Goal: Information Seeking & Learning: Learn about a topic

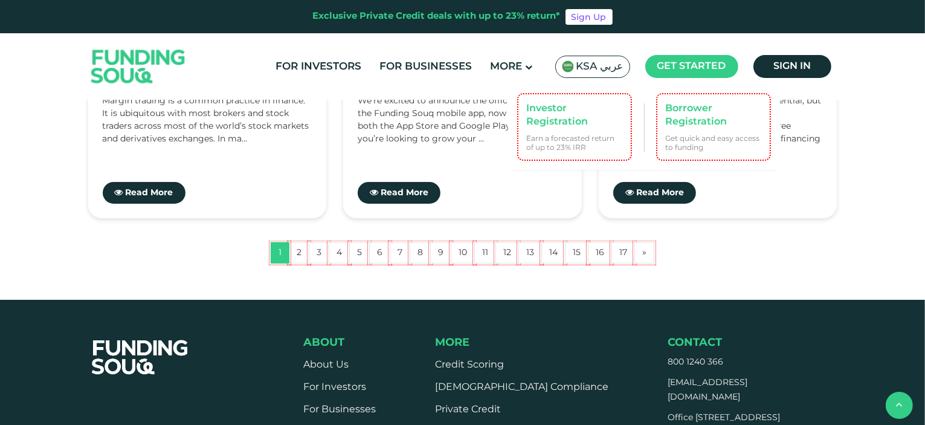
scroll to position [1148, 0]
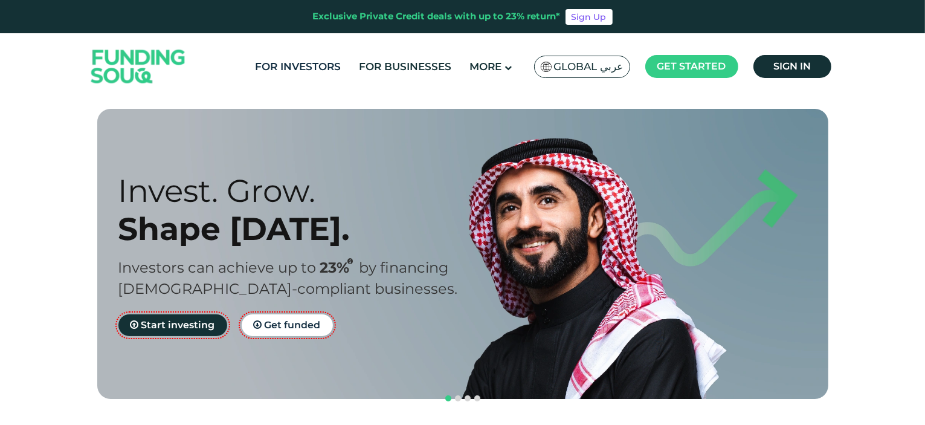
click at [311, 66] on link "For Investors" at bounding box center [298, 67] width 92 height 20
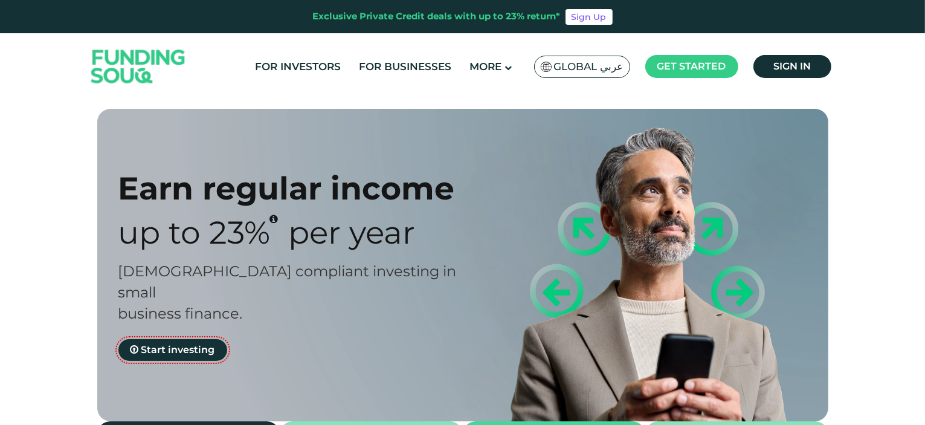
click at [134, 63] on img at bounding box center [138, 66] width 118 height 63
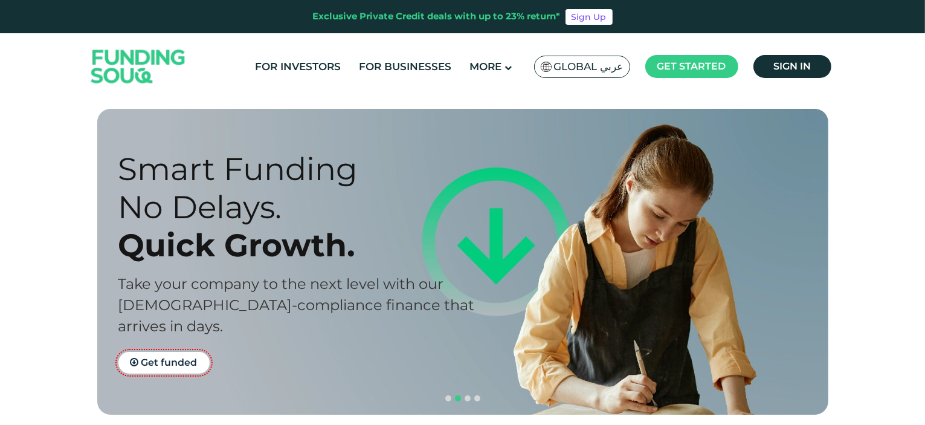
click at [602, 71] on span "Global عربي" at bounding box center [589, 67] width 70 height 14
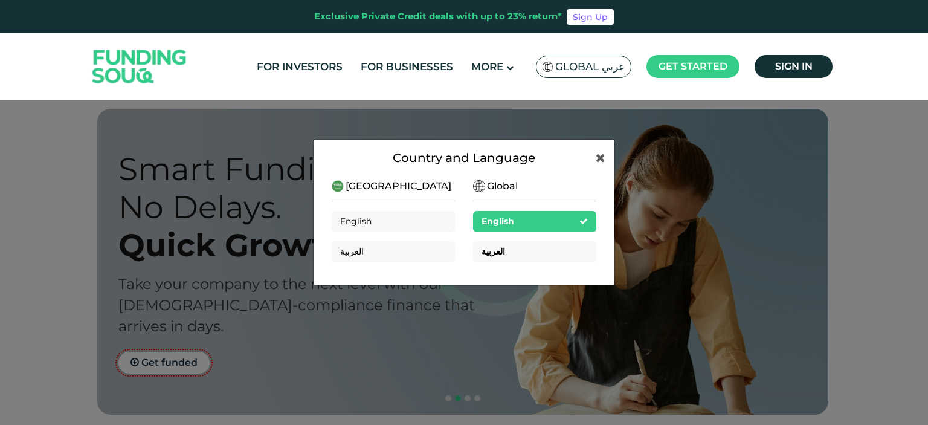
click at [532, 256] on div "العربية" at bounding box center [534, 251] width 123 height 21
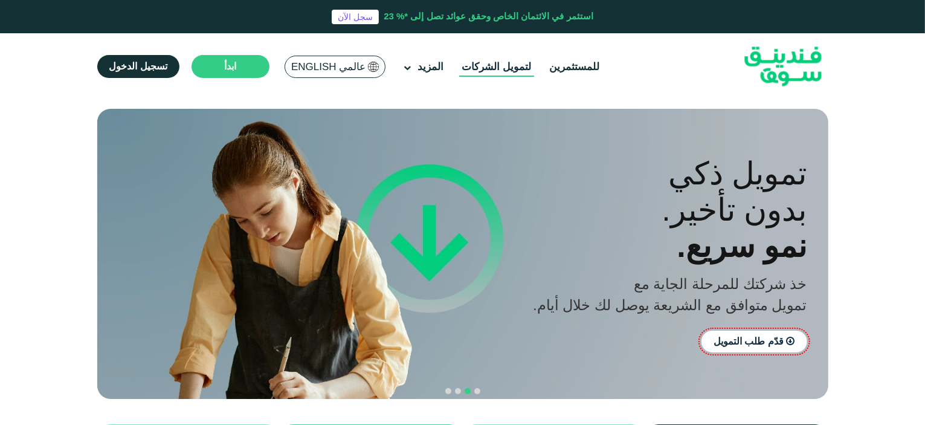
click at [490, 70] on link "لتمويل الشركات" at bounding box center [497, 67] width 76 height 20
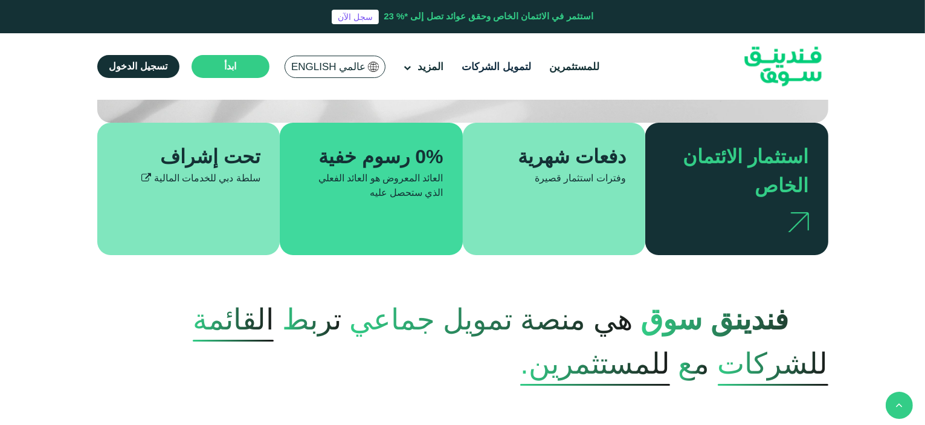
scroll to position [302, 0]
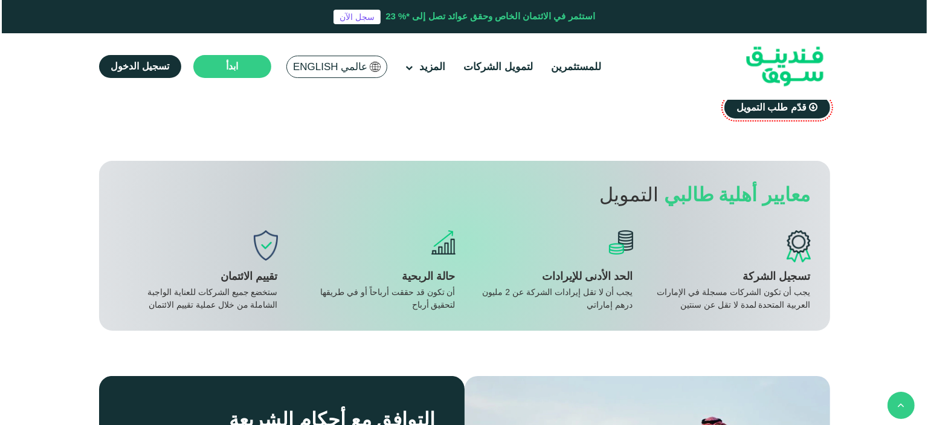
scroll to position [1208, 0]
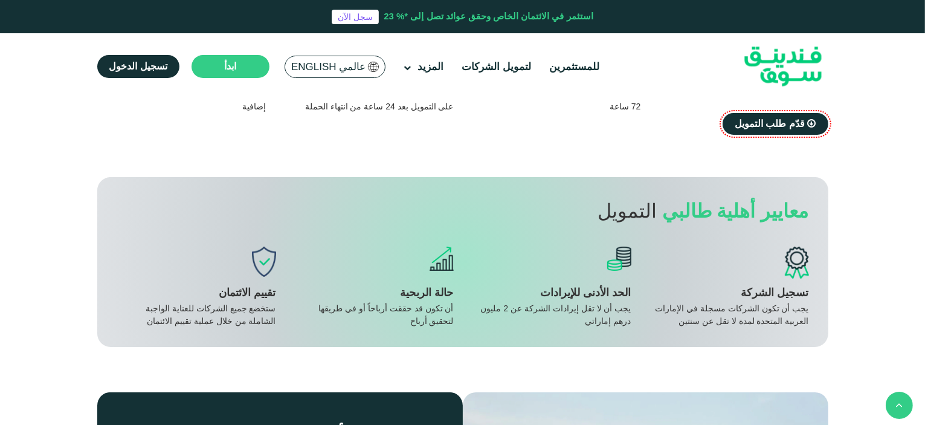
click at [326, 67] on span "عالمي English" at bounding box center [328, 67] width 74 height 14
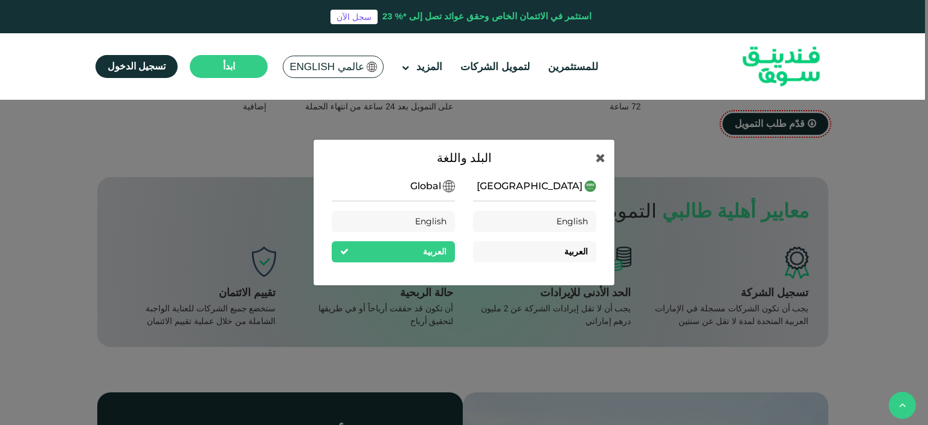
click at [578, 254] on span "العربية" at bounding box center [577, 251] width 24 height 11
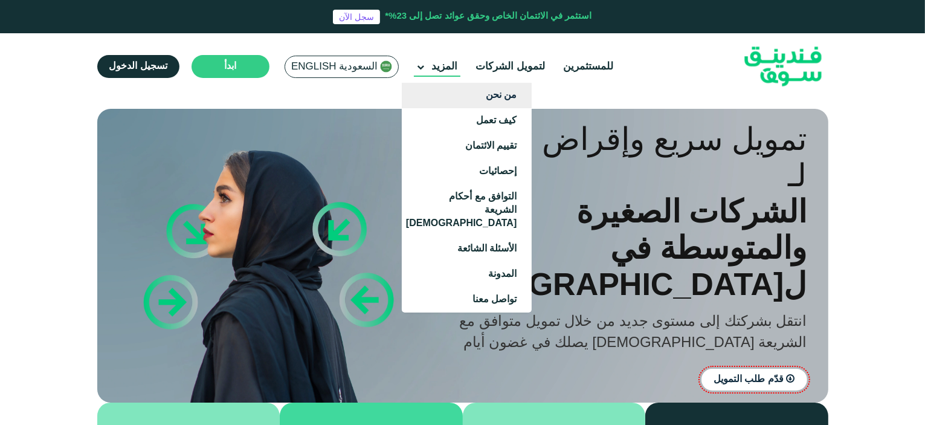
click at [505, 99] on link "من نحن" at bounding box center [467, 95] width 130 height 25
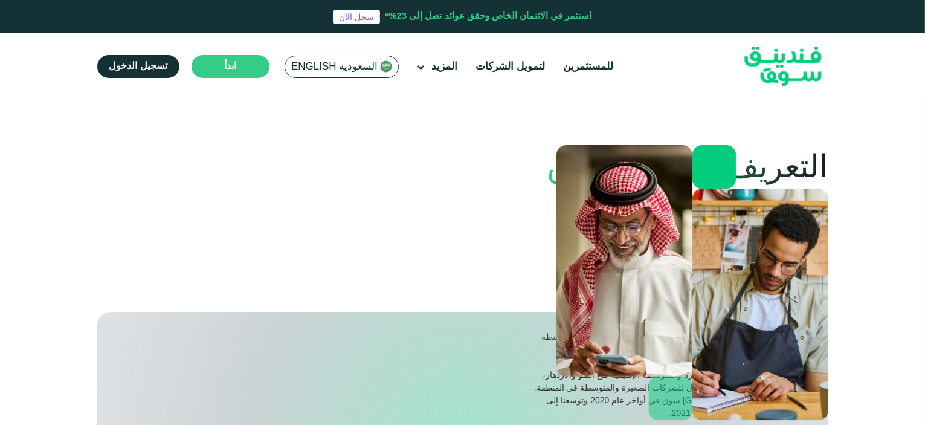
click at [350, 64] on span "السعودية English" at bounding box center [334, 67] width 86 height 14
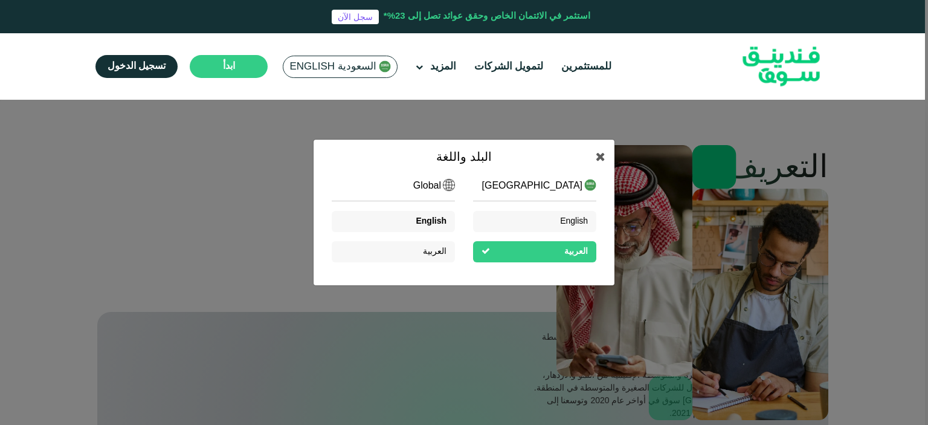
click at [420, 221] on span "English" at bounding box center [431, 221] width 31 height 8
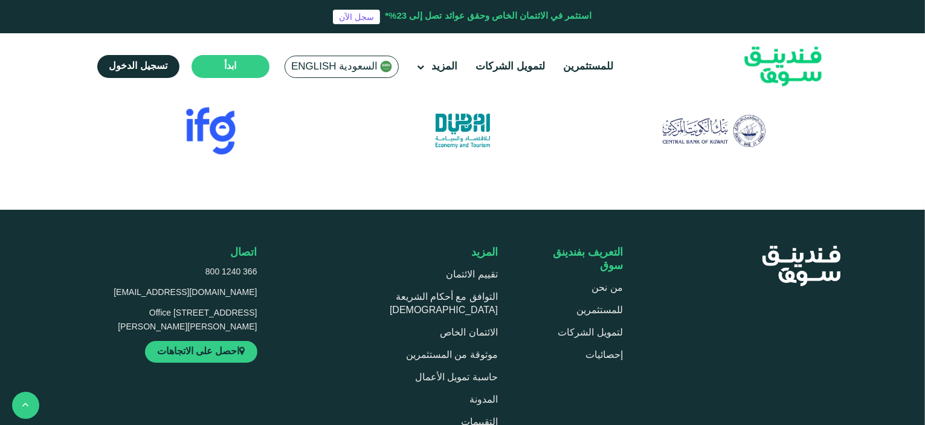
scroll to position [1451, 0]
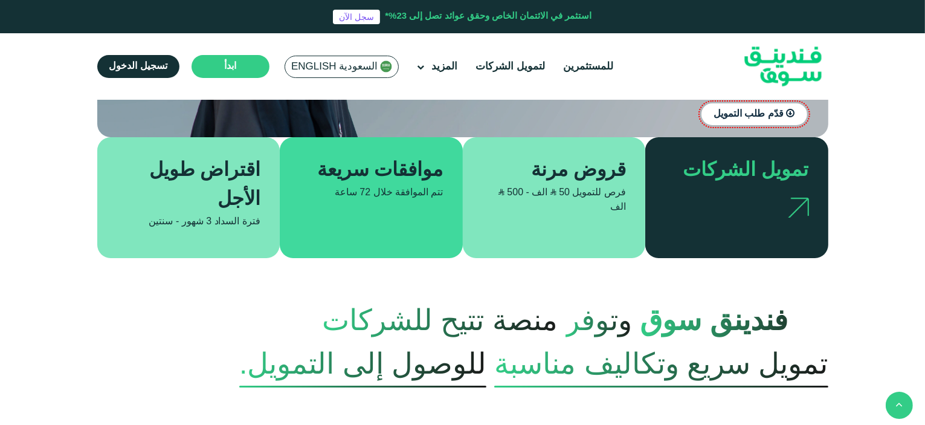
scroll to position [302, 0]
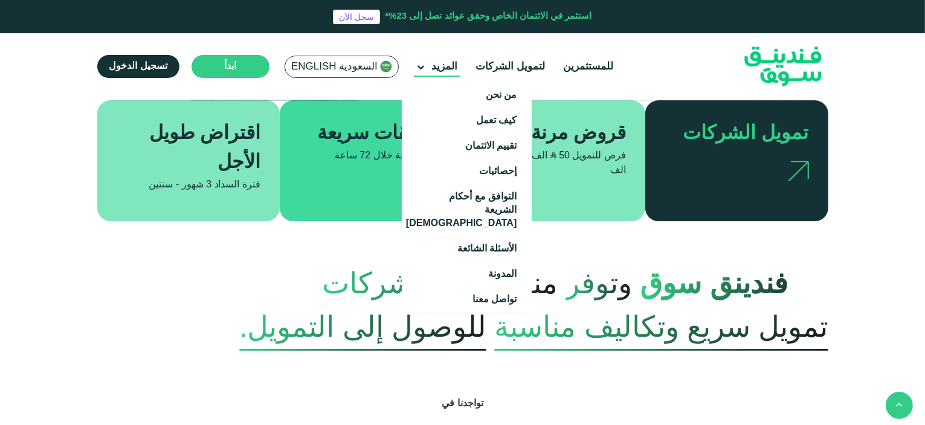
click at [434, 67] on span "المزيد" at bounding box center [445, 67] width 26 height 10
click at [488, 95] on link "من نحن" at bounding box center [467, 95] width 130 height 25
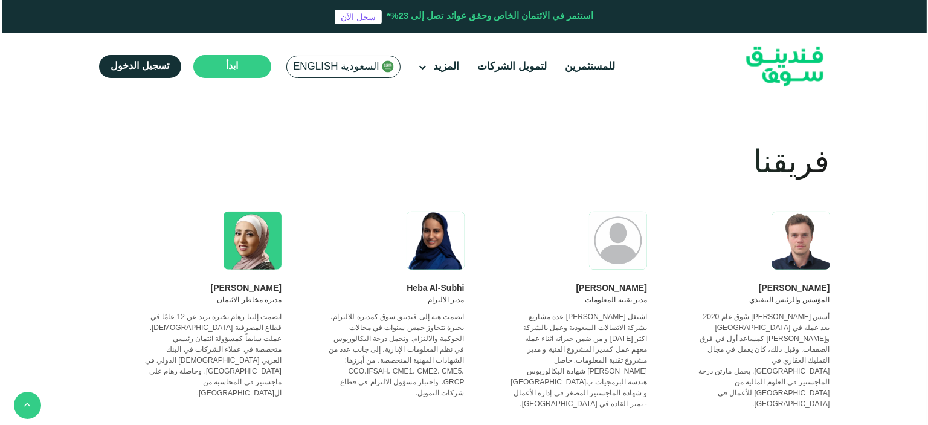
scroll to position [967, 0]
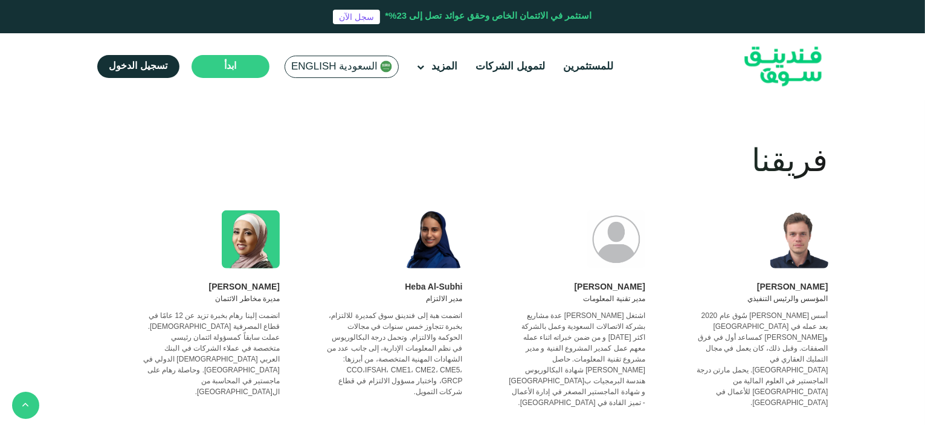
click at [342, 61] on span "السعودية English" at bounding box center [334, 67] width 86 height 14
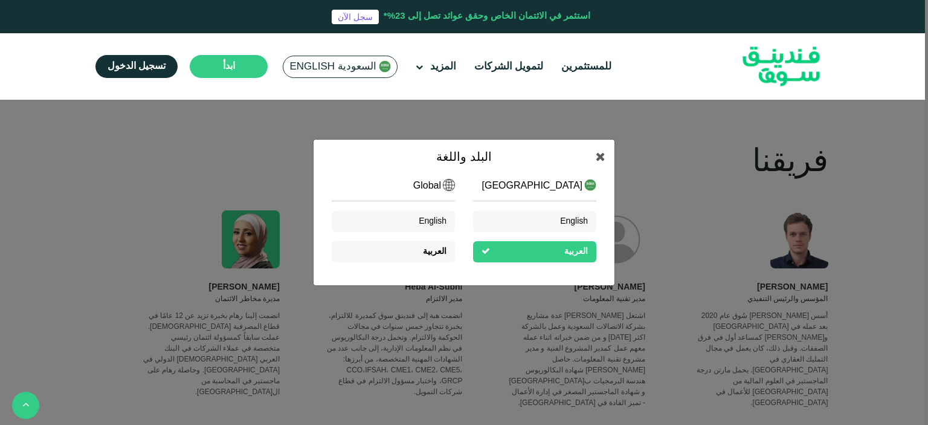
click at [430, 256] on div "العربية" at bounding box center [435, 251] width 24 height 13
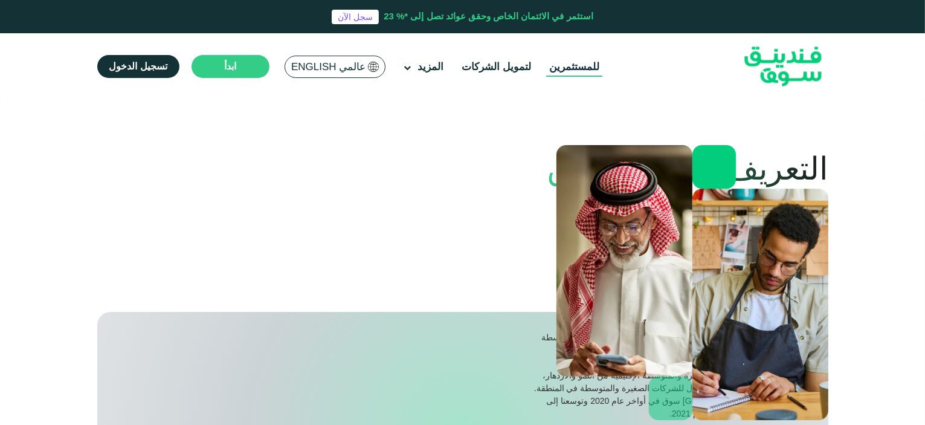
click at [561, 66] on link "للمستثمرين" at bounding box center [574, 67] width 56 height 20
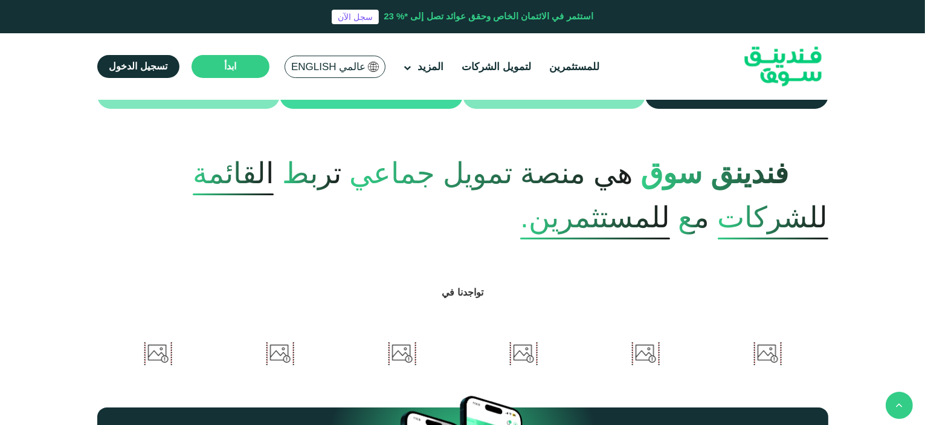
scroll to position [423, 0]
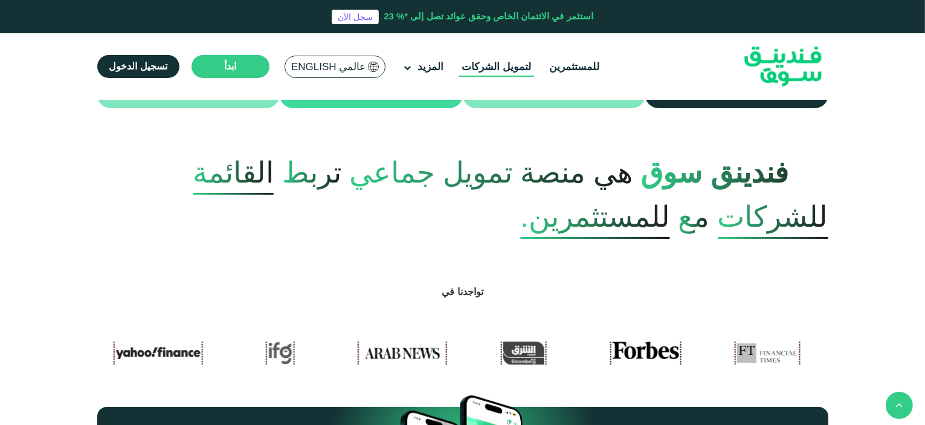
click at [503, 66] on link "لتمويل الشركات" at bounding box center [497, 67] width 76 height 20
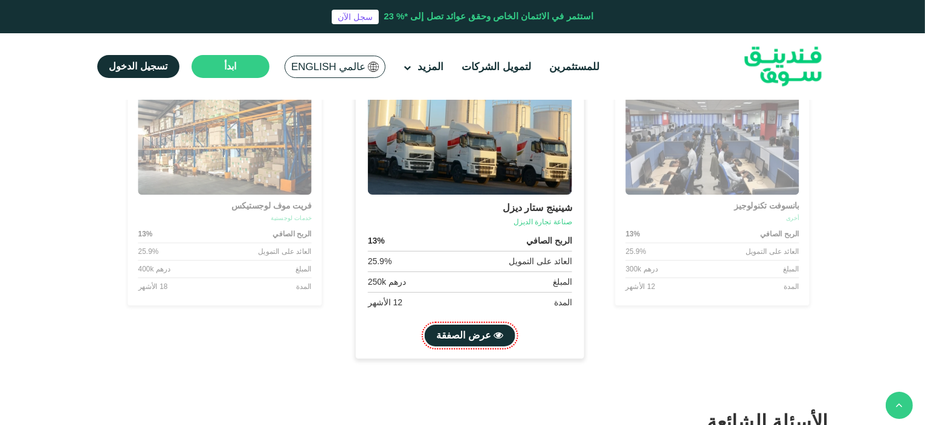
scroll to position [1209, 0]
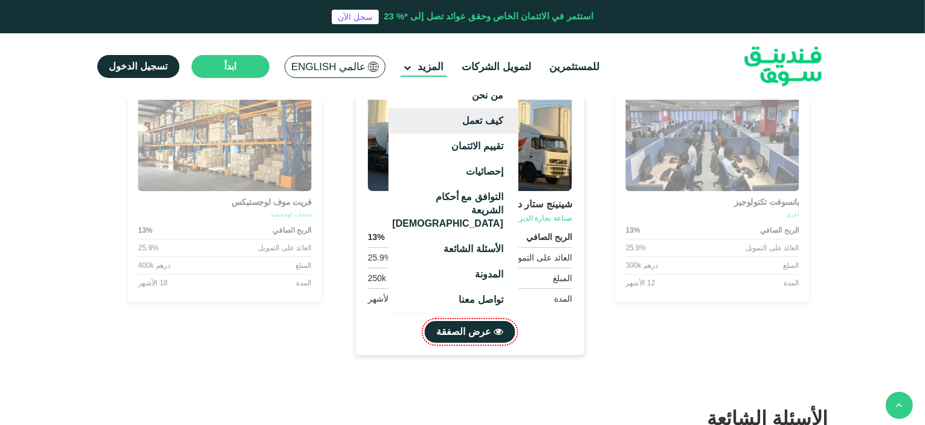
click at [478, 118] on link "كيف تعمل" at bounding box center [454, 120] width 130 height 25
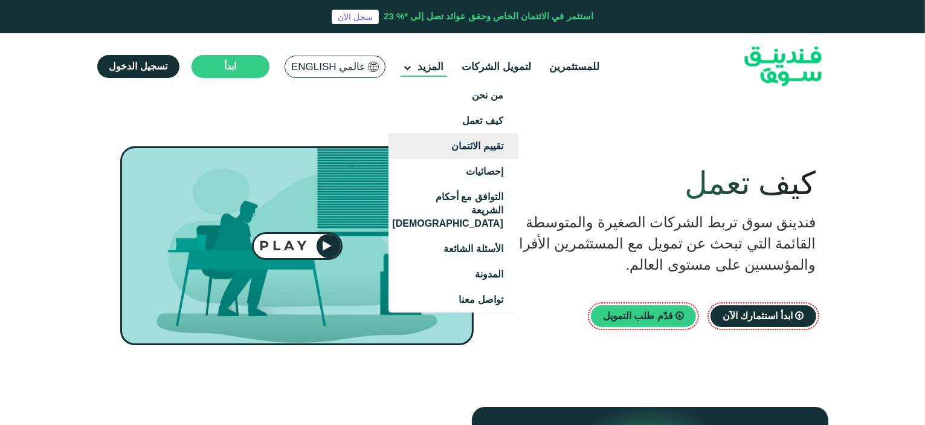
click at [465, 151] on link "تقييم الائتمان" at bounding box center [454, 146] width 130 height 25
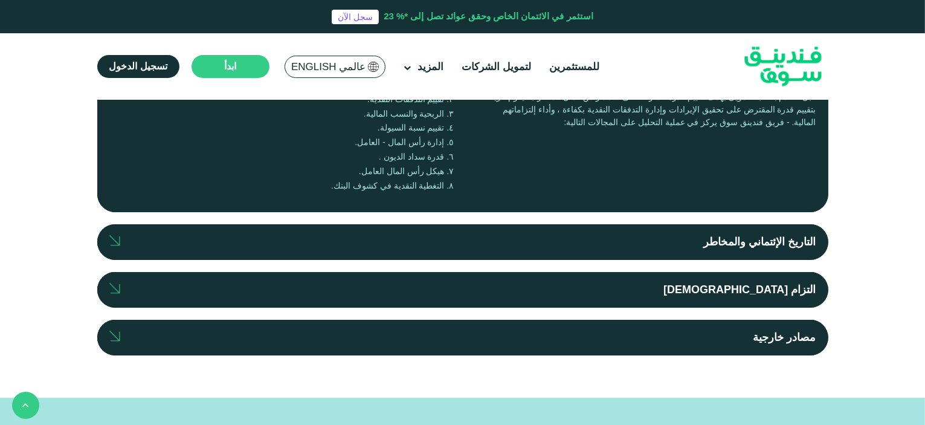
scroll to position [363, 0]
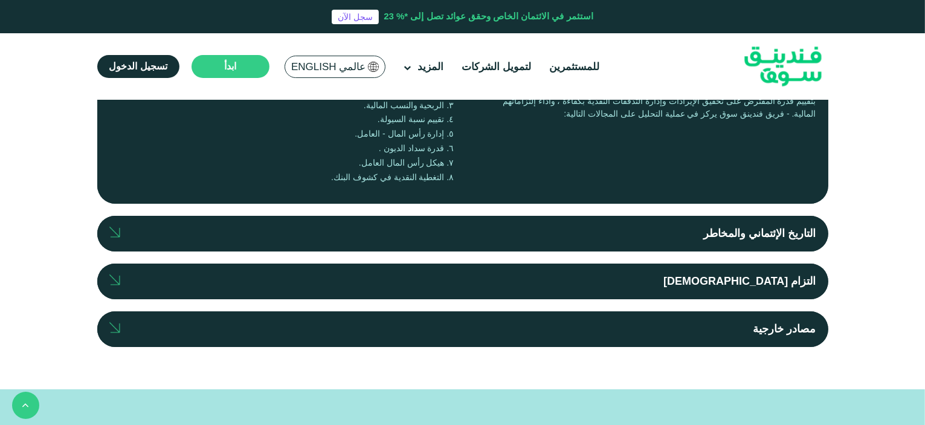
click at [659, 228] on label "التاريخ الإئتماني والمخاطر" at bounding box center [462, 234] width 731 height 36
click at [0, 0] on input "التاريخ الإئتماني والمخاطر" at bounding box center [0, 0] width 0 height 0
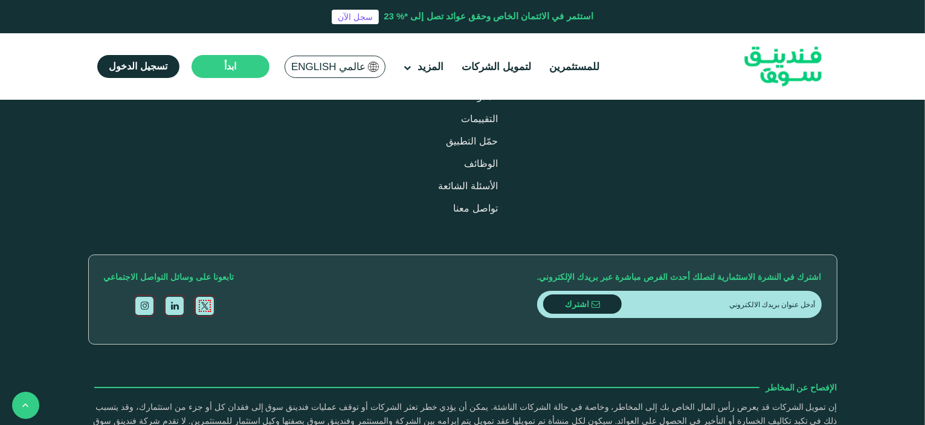
scroll to position [1330, 0]
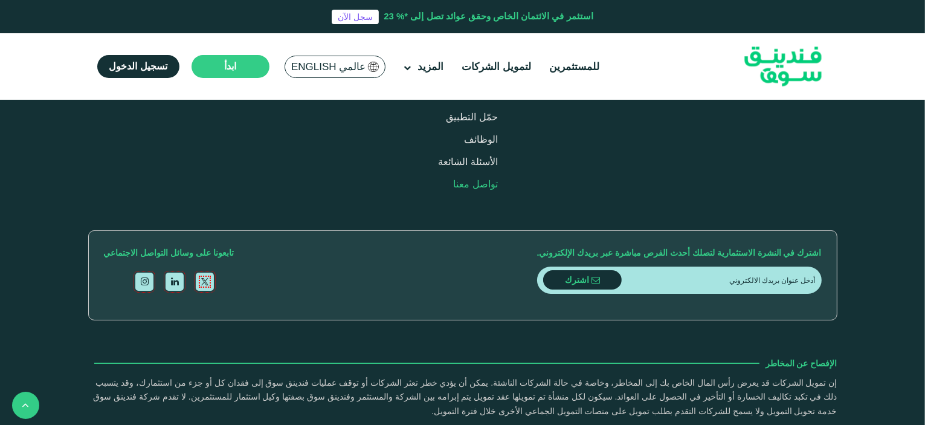
click at [454, 189] on link "تواصل معنا" at bounding box center [476, 184] width 44 height 10
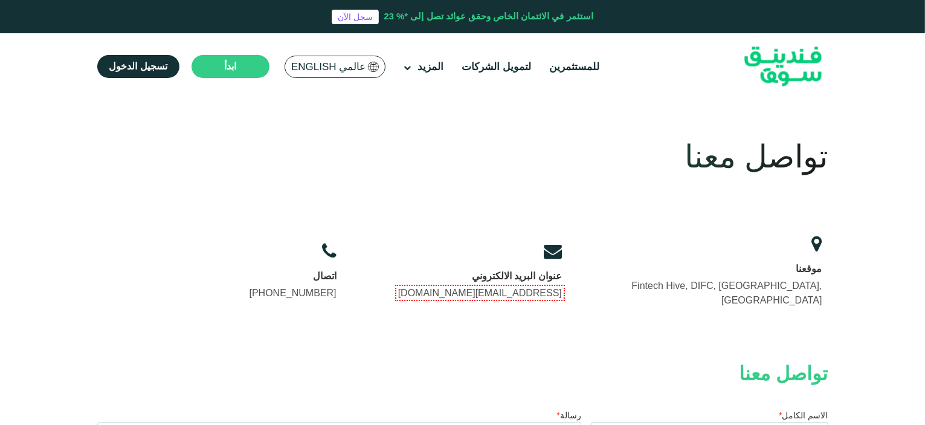
click at [319, 65] on span "عالمي English" at bounding box center [328, 67] width 74 height 14
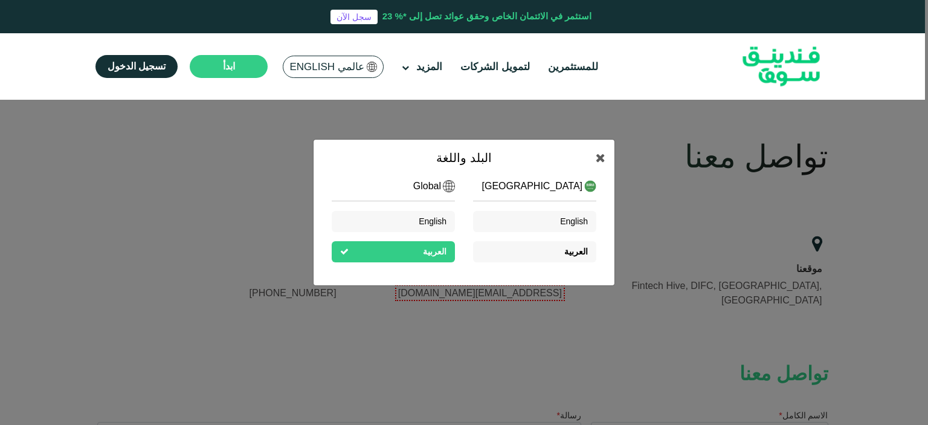
click at [566, 248] on span "العربية" at bounding box center [577, 252] width 24 height 10
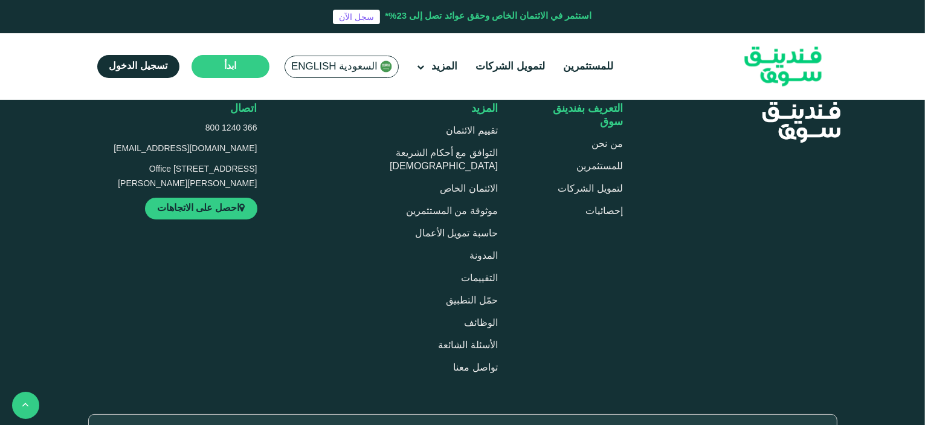
scroll to position [786, 0]
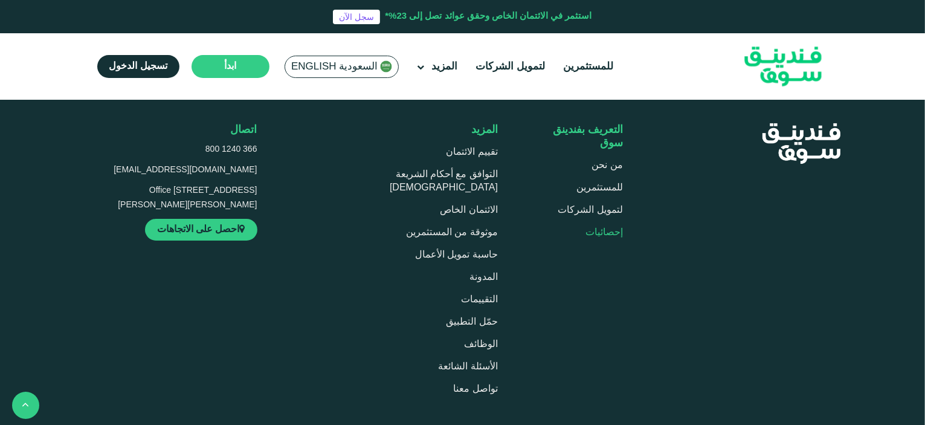
click at [612, 228] on link "إحصائيات" at bounding box center [604, 232] width 37 height 9
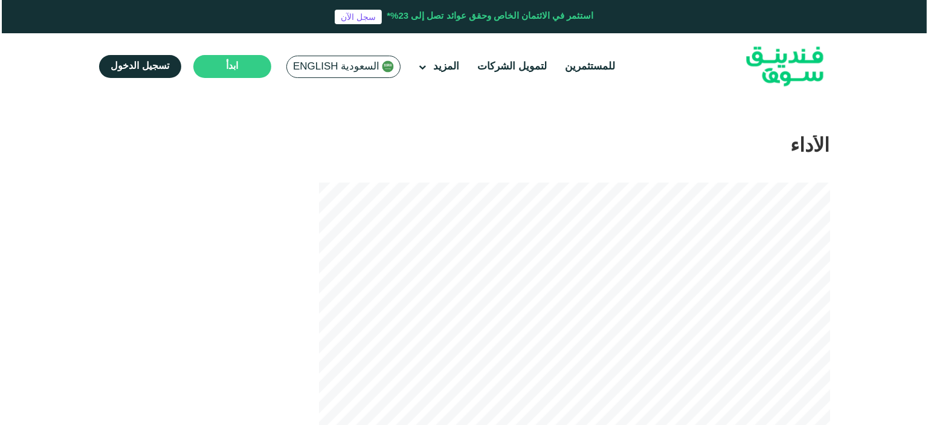
scroll to position [121, 0]
click at [368, 62] on span "السعودية English" at bounding box center [334, 67] width 86 height 14
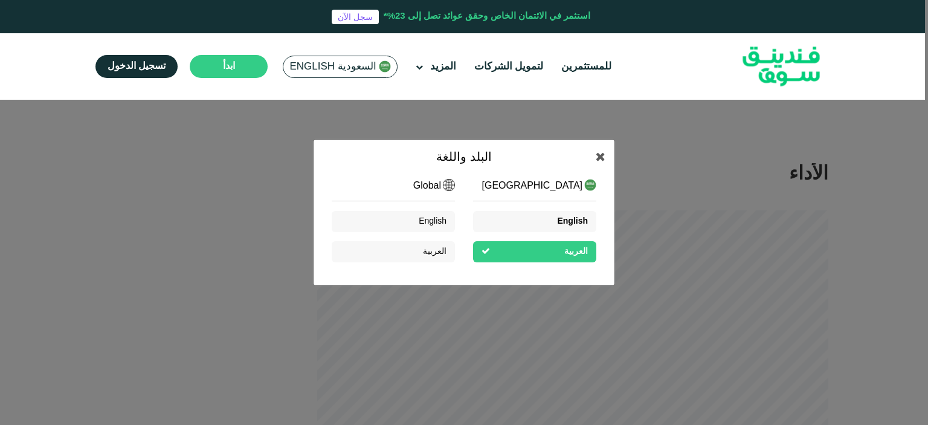
click at [575, 219] on span "English" at bounding box center [572, 221] width 31 height 8
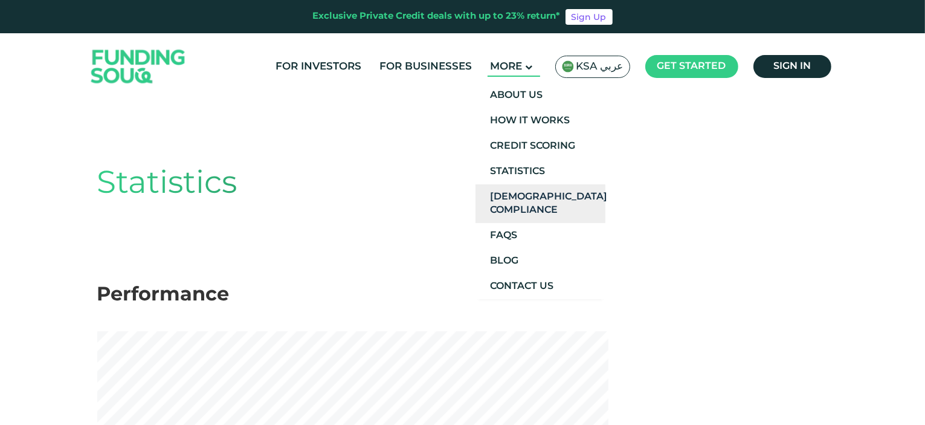
click at [515, 202] on link "[DEMOGRAPHIC_DATA] Compliance" at bounding box center [541, 203] width 130 height 39
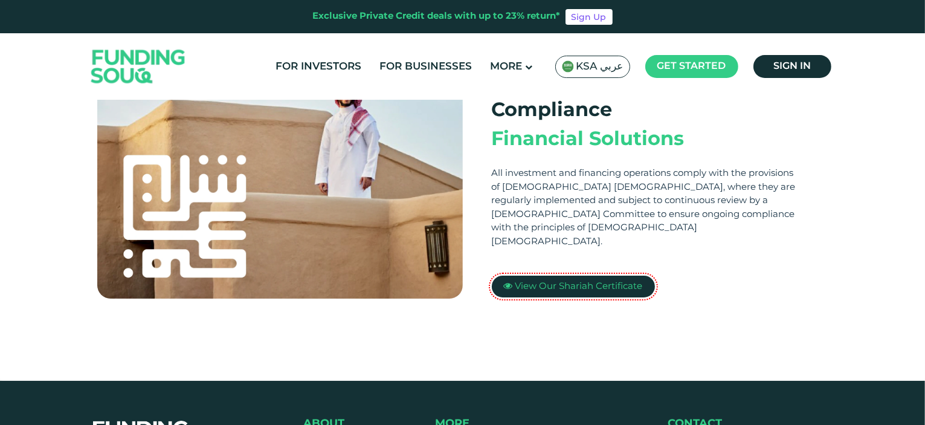
scroll to position [423, 0]
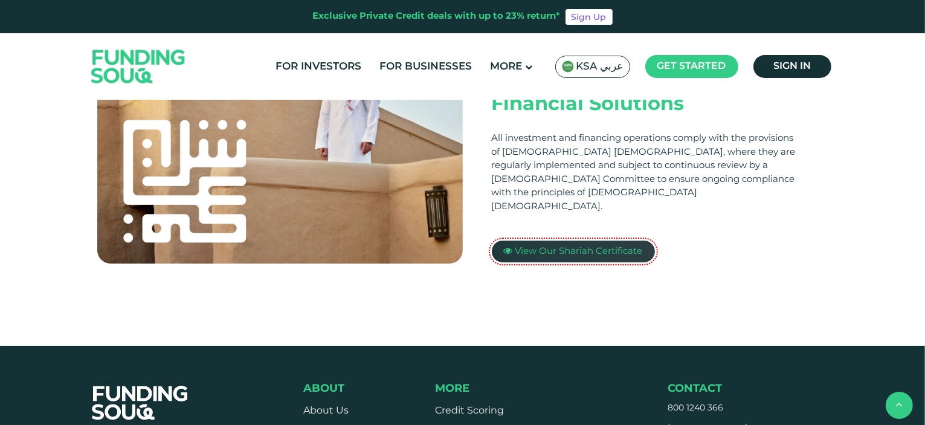
click at [574, 247] on span "View Our Shariah Certificate" at bounding box center [580, 251] width 128 height 8
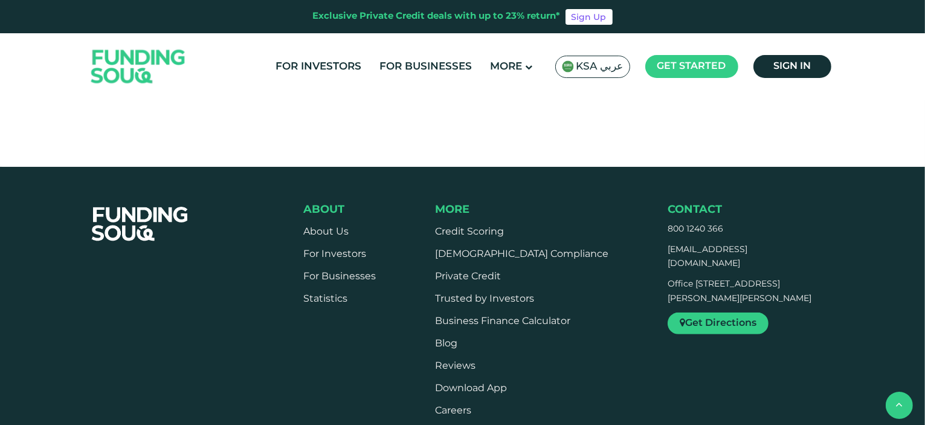
scroll to position [604, 0]
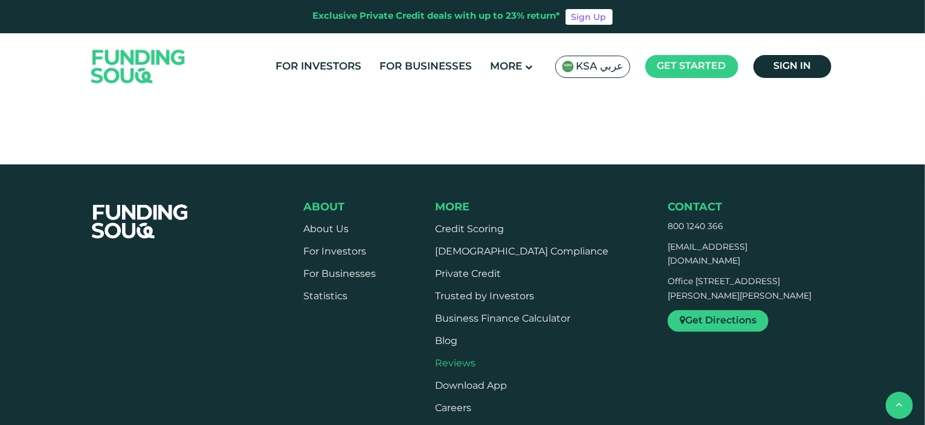
click at [476, 359] on link "Reviews" at bounding box center [455, 363] width 40 height 9
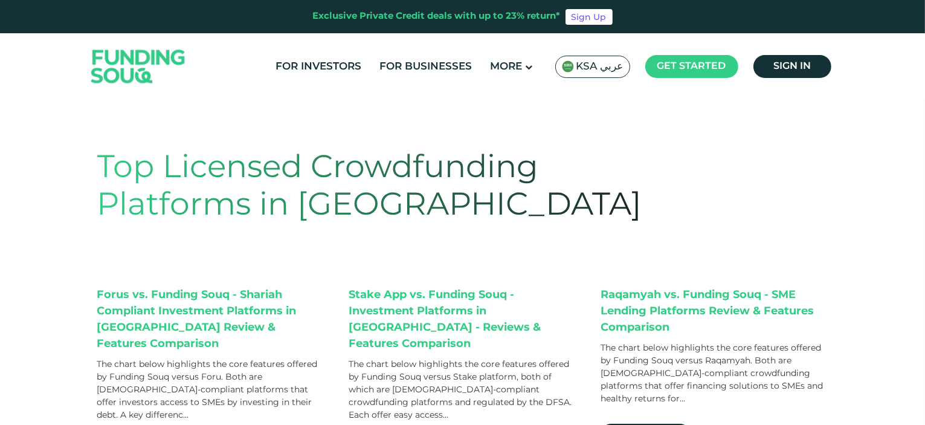
click at [135, 62] on img at bounding box center [138, 66] width 118 height 63
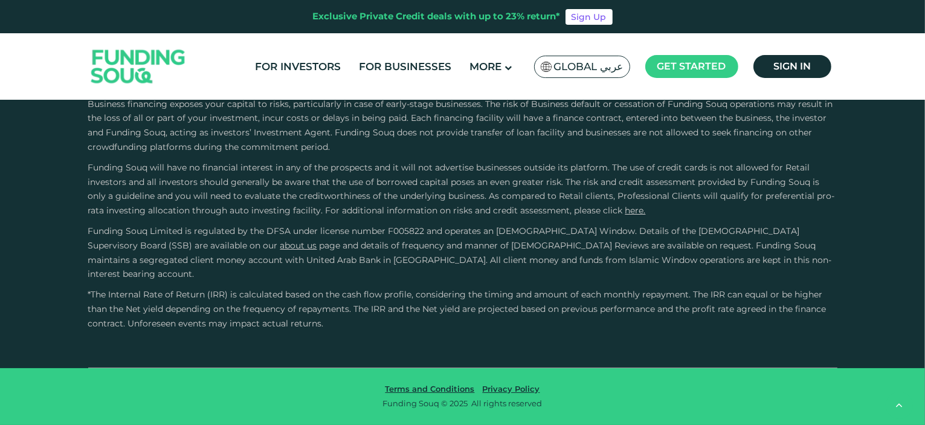
type tc-range-slider "4"
click at [520, 389] on link "Privacy Policy" at bounding box center [511, 389] width 63 height 10
